Goal: Information Seeking & Learning: Learn about a topic

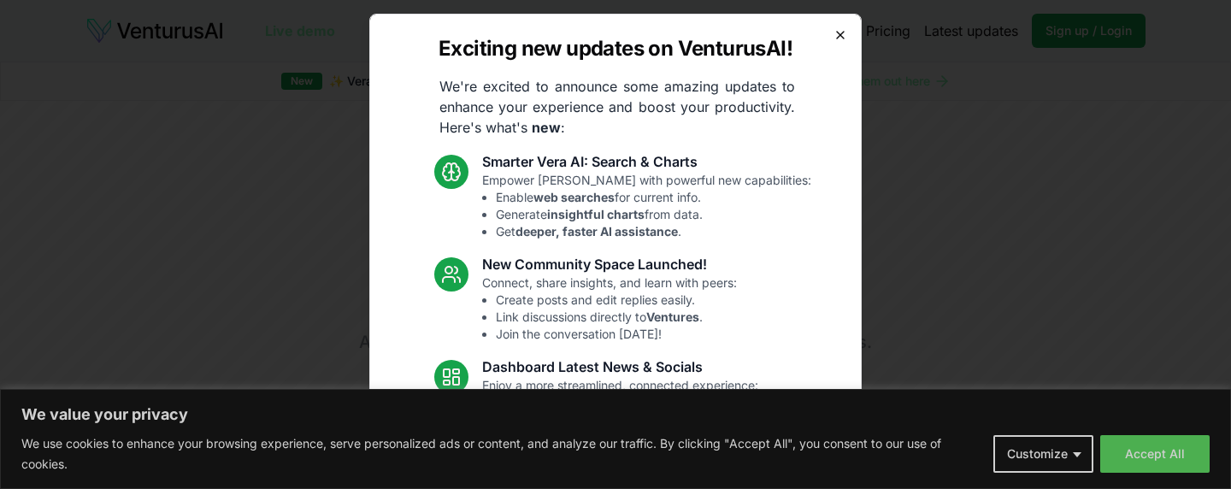
click at [834, 33] on icon "button" at bounding box center [841, 35] width 14 height 14
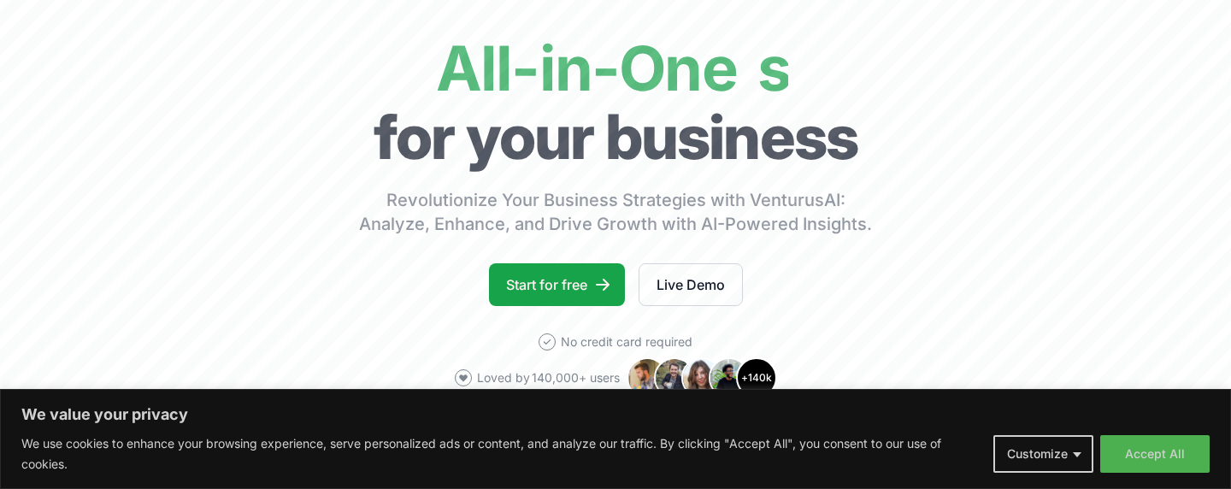
scroll to position [196, 0]
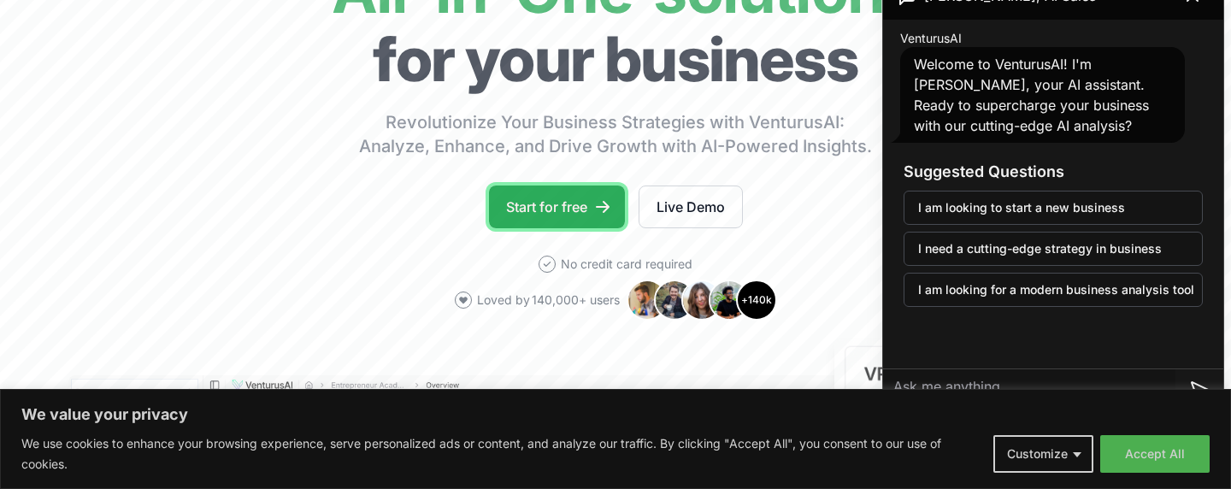
click at [599, 219] on link "Start for free" at bounding box center [557, 207] width 136 height 43
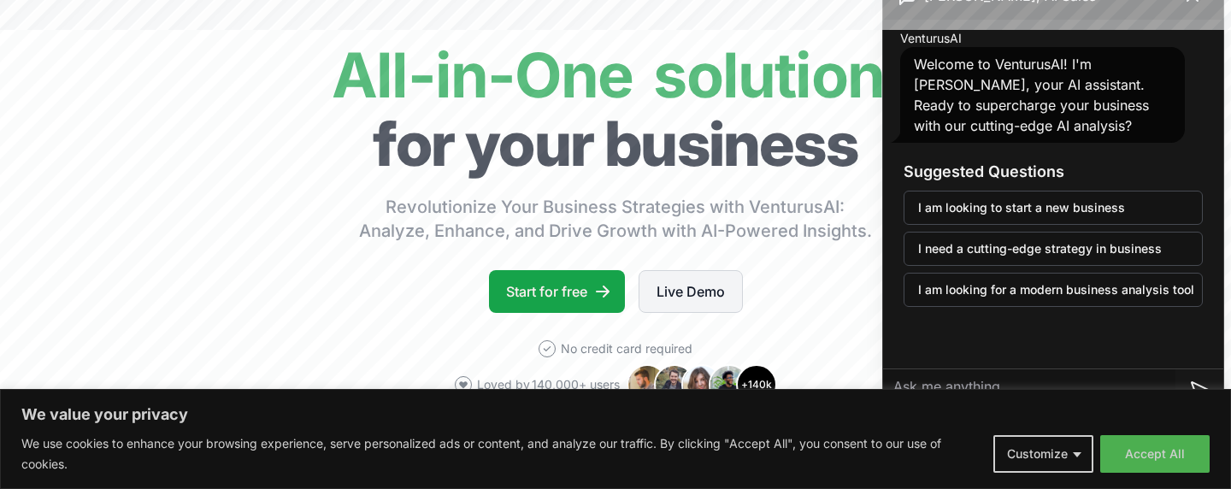
scroll to position [103, 0]
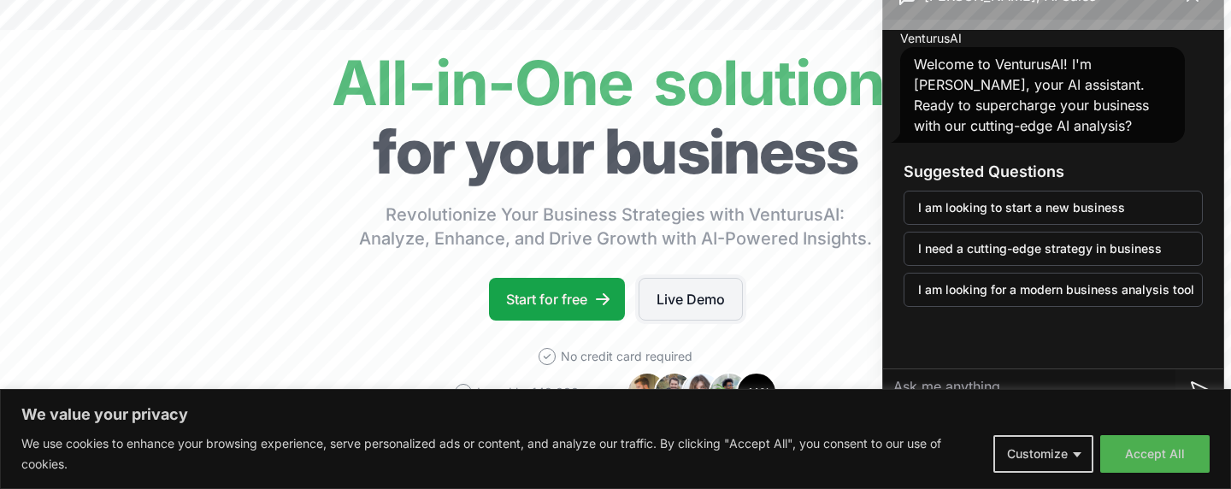
click at [684, 301] on link "Live Demo" at bounding box center [691, 299] width 104 height 43
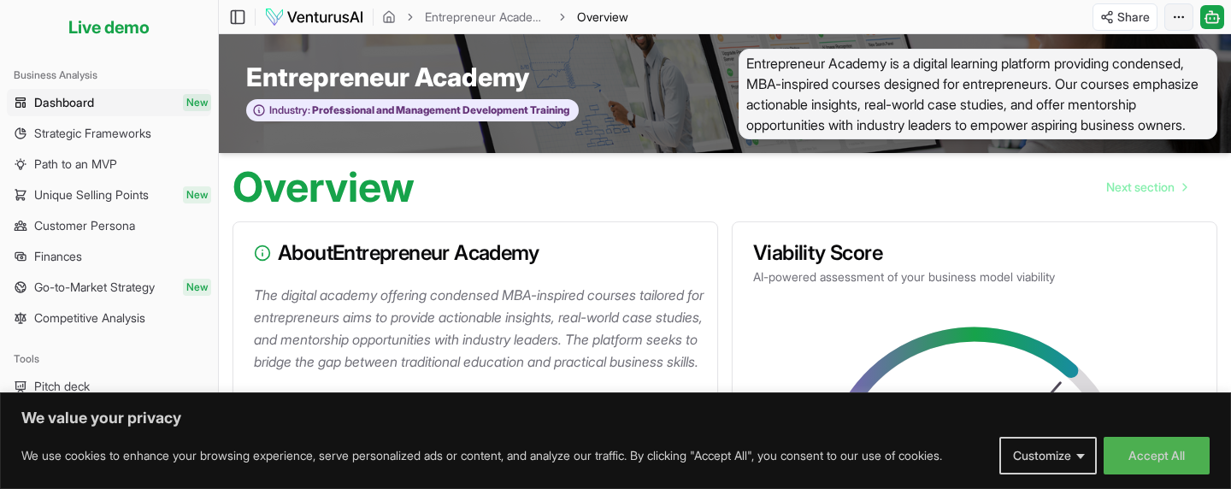
click at [1179, 14] on html "We value your privacy We use cookies to enhance your browsing experience, serve…" at bounding box center [615, 244] width 1231 height 489
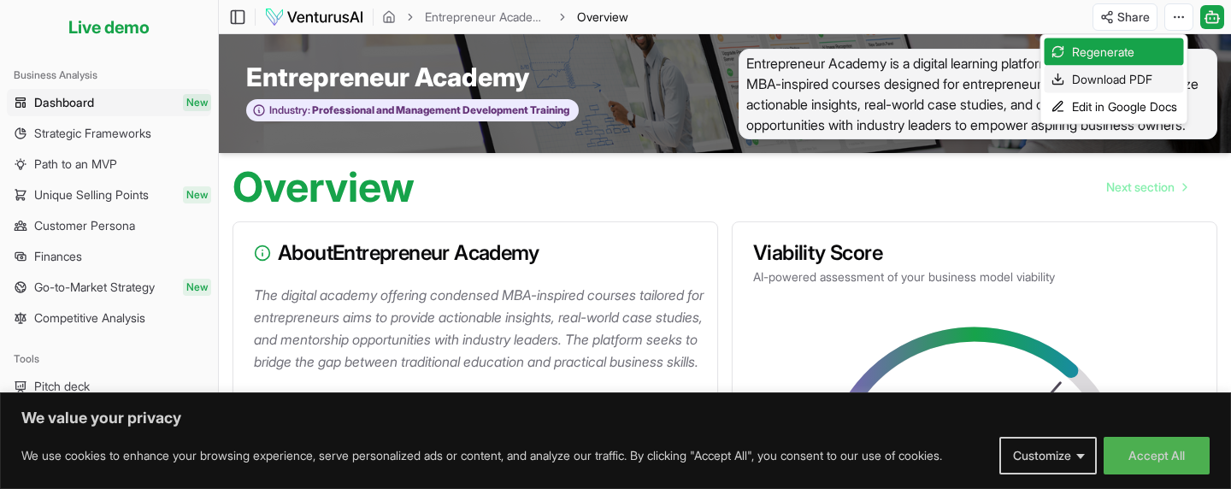
click at [1091, 79] on div "Download PDF" at bounding box center [1114, 79] width 139 height 27
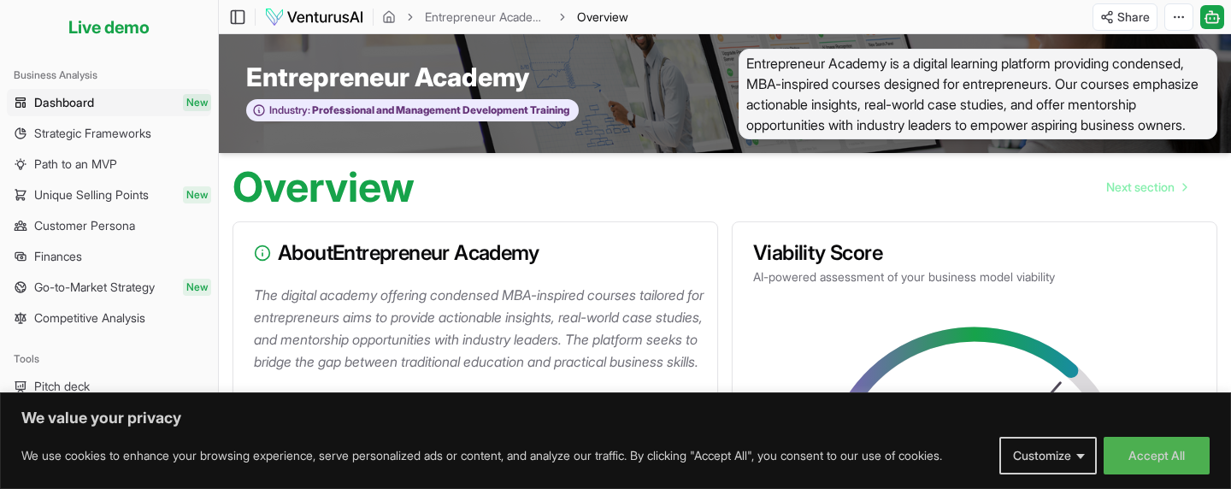
click at [811, 23] on div "Toggle Sidebar Entrepreneur Academy Overview Share Toggle Chat Sidebar" at bounding box center [725, 16] width 1012 height 27
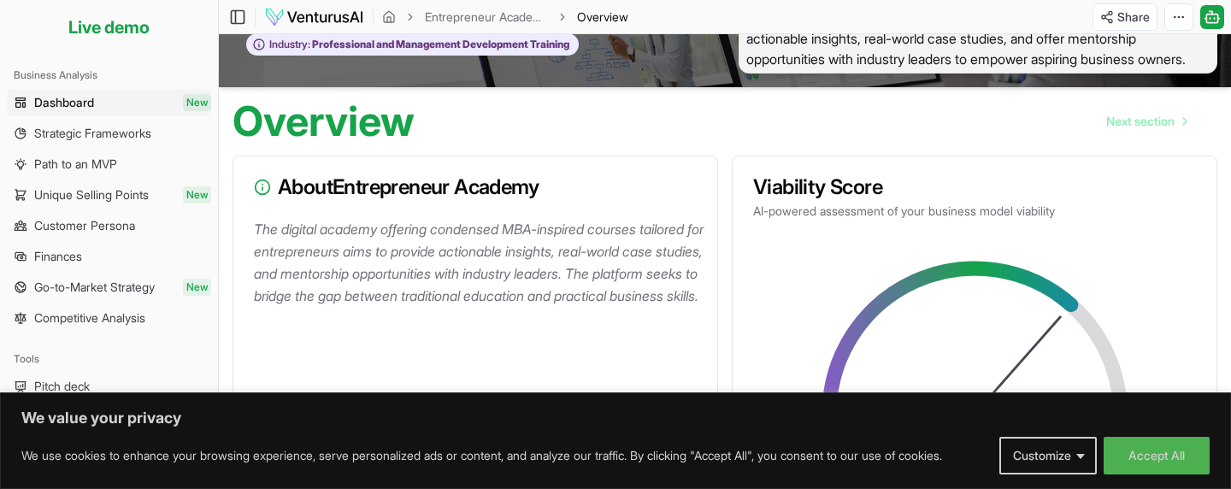
scroll to position [93, 0]
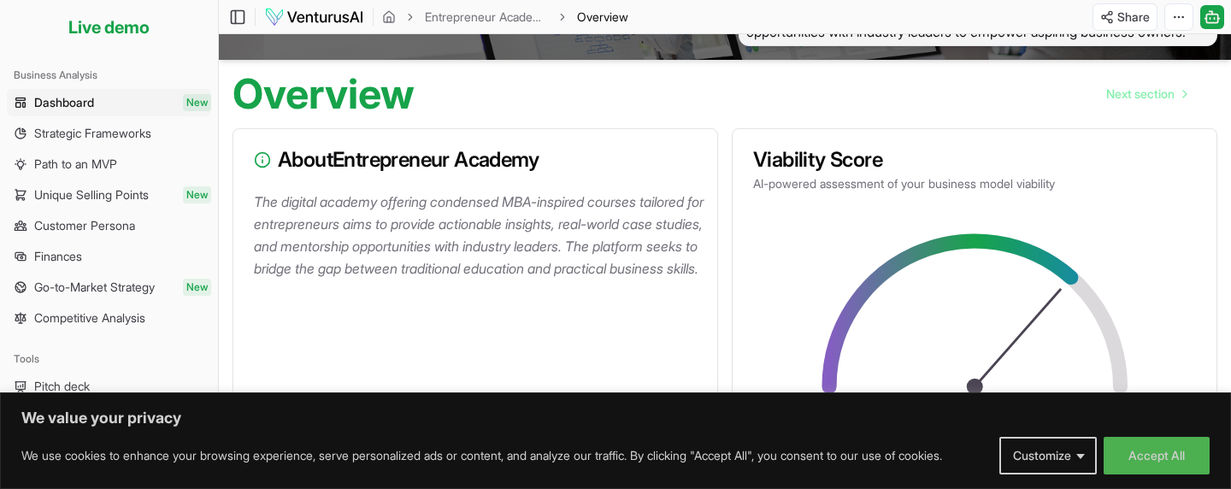
scroll to position [103, 0]
